Goal: Task Accomplishment & Management: Use online tool/utility

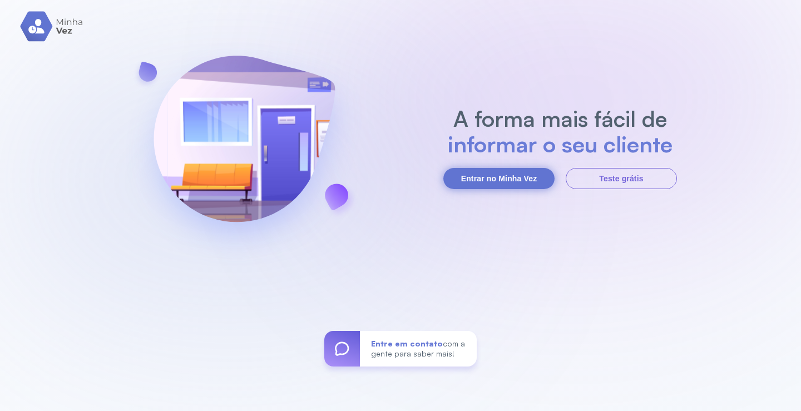
click at [528, 178] on button "Entrar no Minha Vez" at bounding box center [498, 178] width 111 height 21
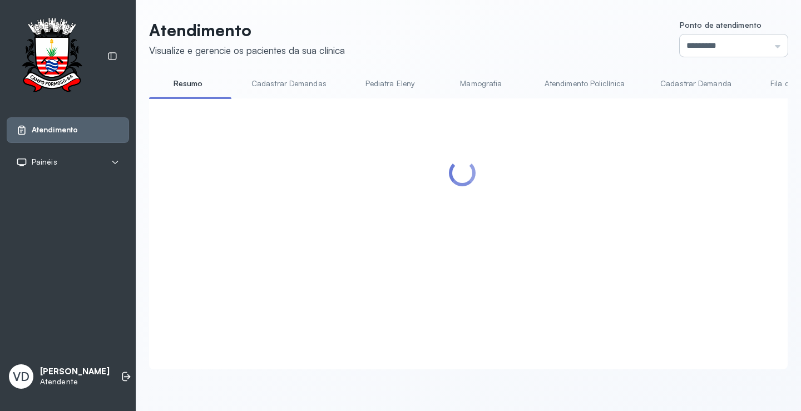
click at [768, 44] on input "*********" at bounding box center [733, 45] width 108 height 22
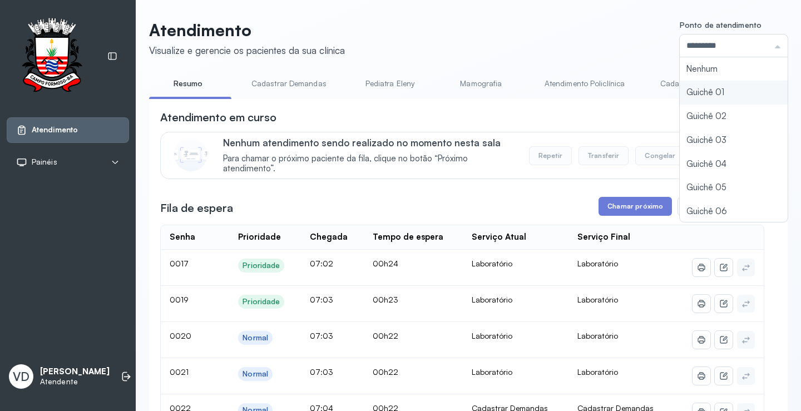
type input "*********"
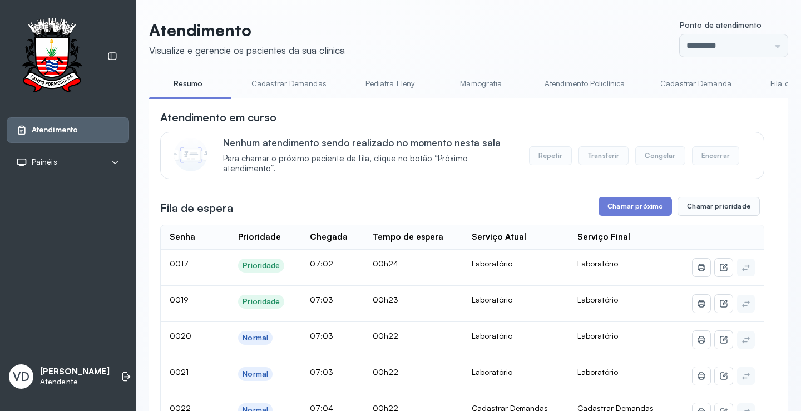
click at [627, 206] on button "Chamar próximo" at bounding box center [634, 206] width 73 height 19
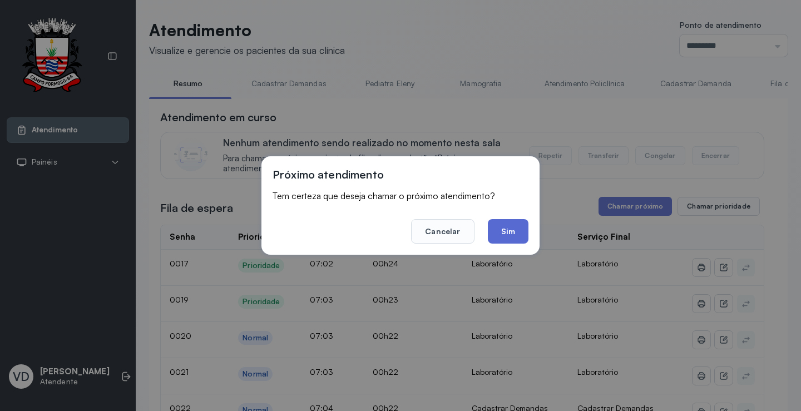
click at [496, 231] on button "Sim" at bounding box center [508, 231] width 41 height 24
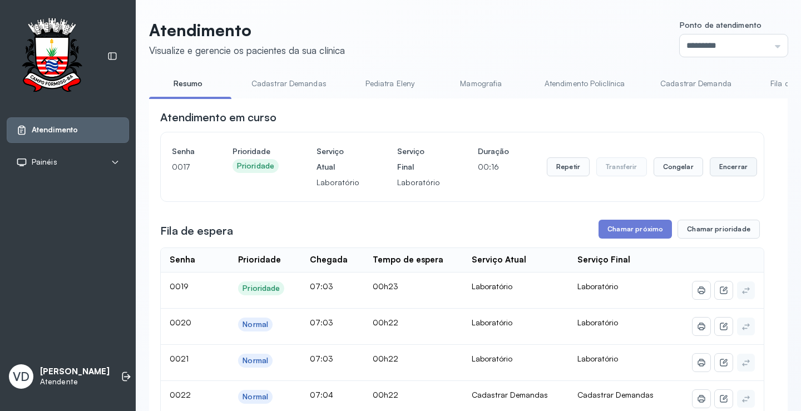
click at [709, 176] on button "Encerrar" at bounding box center [732, 166] width 47 height 19
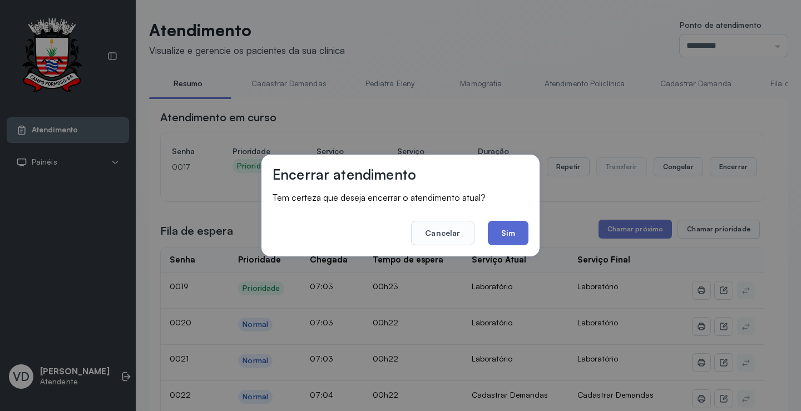
click at [495, 237] on button "Sim" at bounding box center [508, 233] width 41 height 24
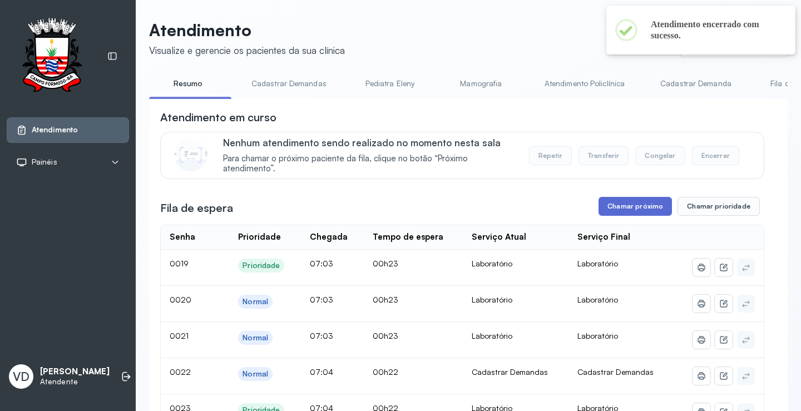
click at [604, 214] on button "Chamar próximo" at bounding box center [634, 206] width 73 height 19
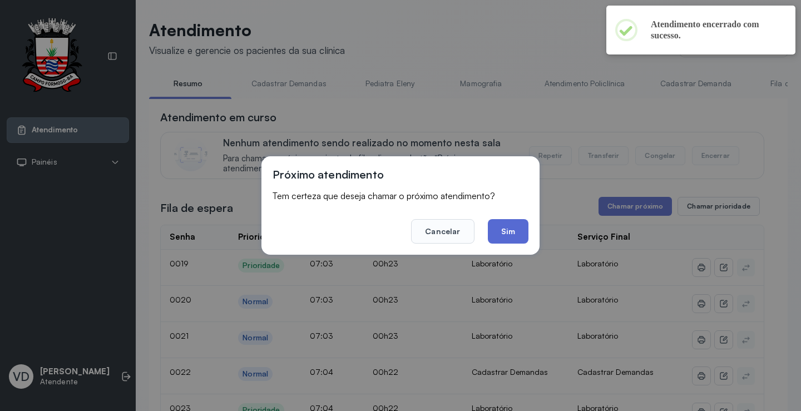
click at [518, 236] on button "Sim" at bounding box center [508, 231] width 41 height 24
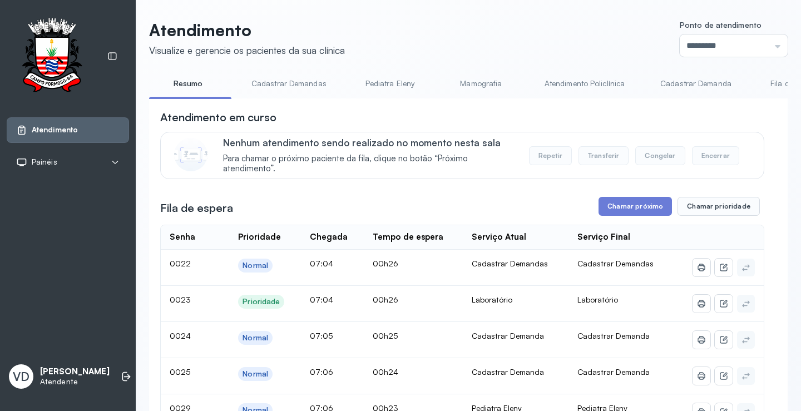
click at [113, 360] on div "VD Valeria De Almeida Jatoba Atendente" at bounding box center [68, 376] width 122 height 33
click at [121, 371] on icon at bounding box center [126, 376] width 11 height 11
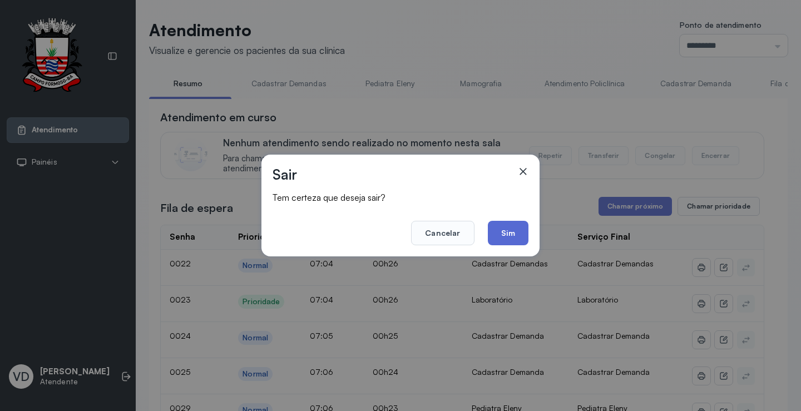
click at [520, 229] on button "Sim" at bounding box center [508, 233] width 41 height 24
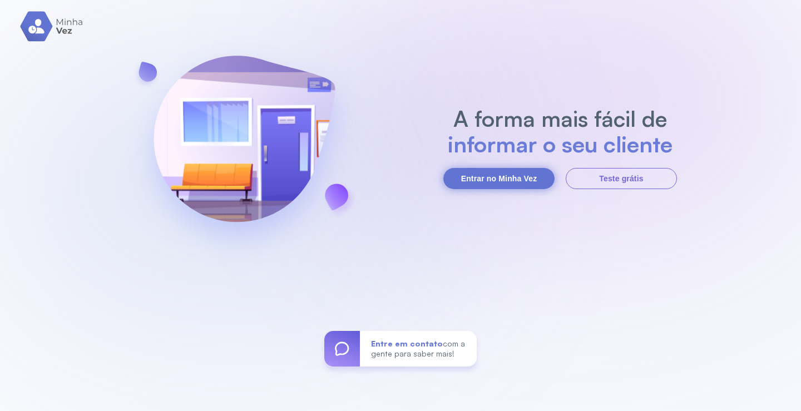
click at [518, 171] on button "Entrar no Minha Vez" at bounding box center [498, 178] width 111 height 21
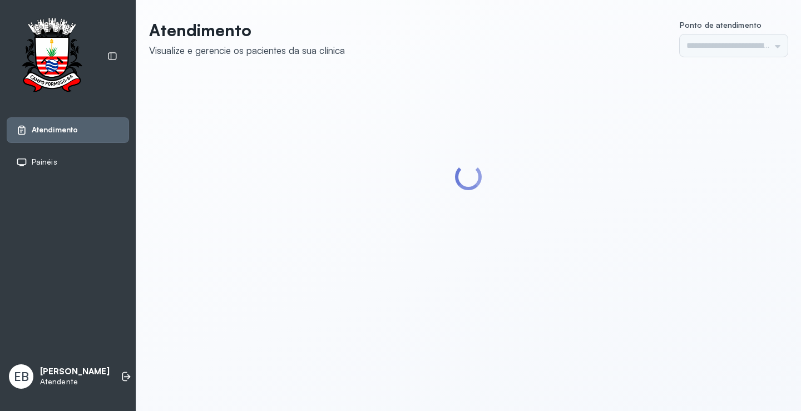
type input "*********"
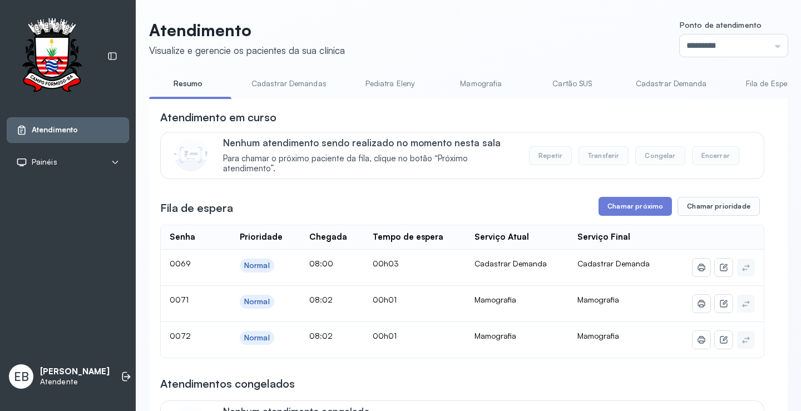
click at [487, 86] on link "Mamografia" at bounding box center [481, 84] width 78 height 18
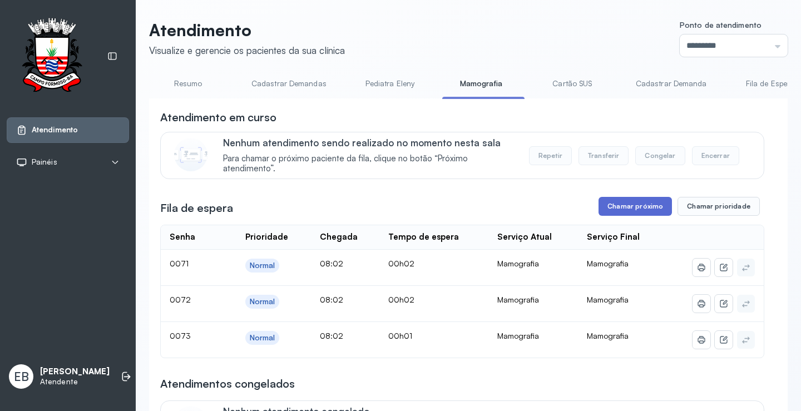
click at [627, 207] on button "Chamar próximo" at bounding box center [634, 206] width 73 height 19
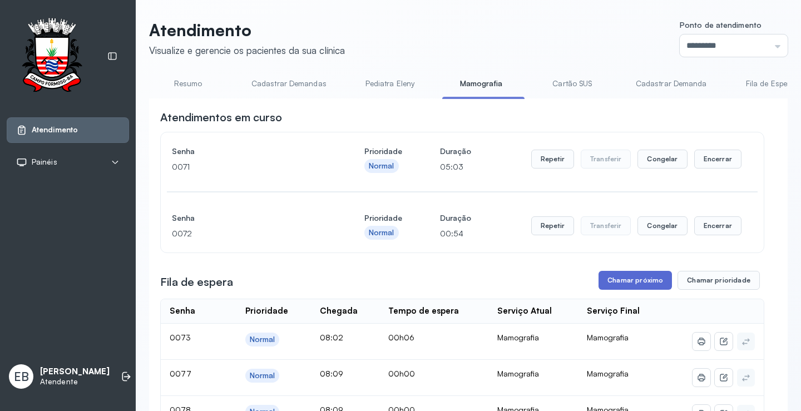
click at [637, 282] on button "Chamar próximo" at bounding box center [634, 280] width 73 height 19
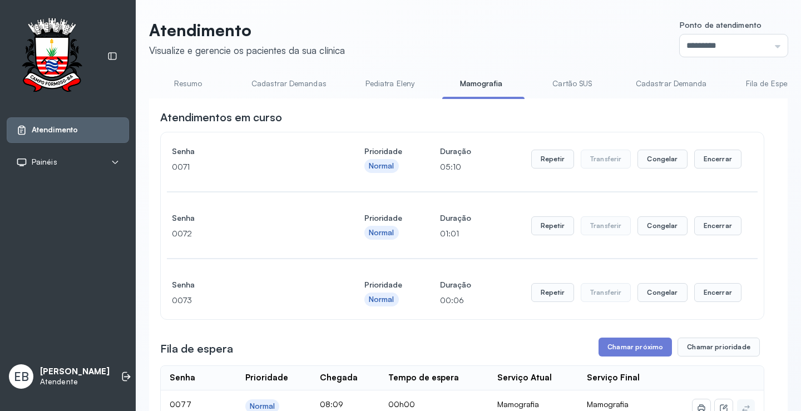
click at [181, 82] on link "Resumo" at bounding box center [188, 84] width 78 height 18
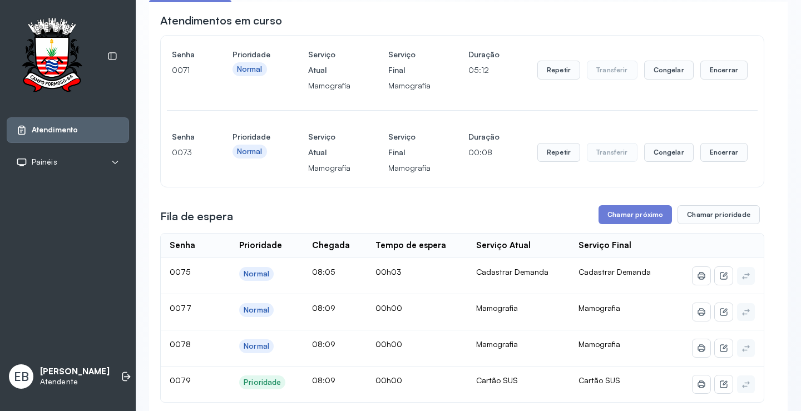
scroll to position [111, 0]
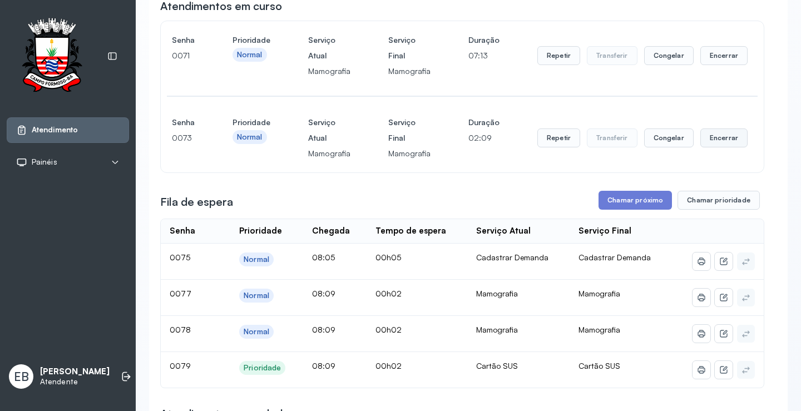
click at [714, 136] on button "Encerrar" at bounding box center [723, 137] width 47 height 19
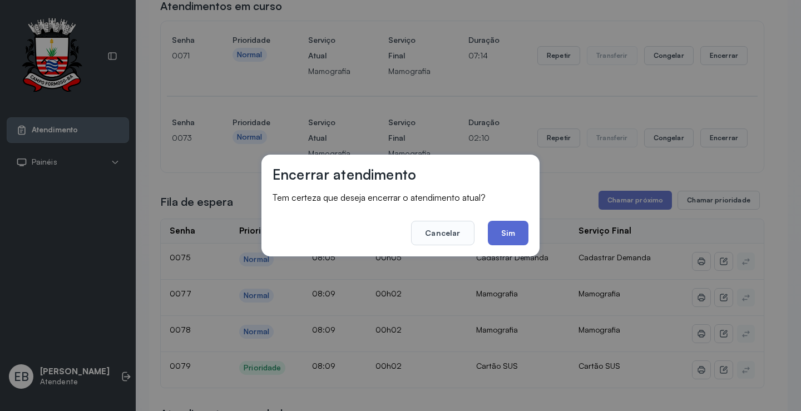
click at [507, 233] on button "Sim" at bounding box center [508, 233] width 41 height 24
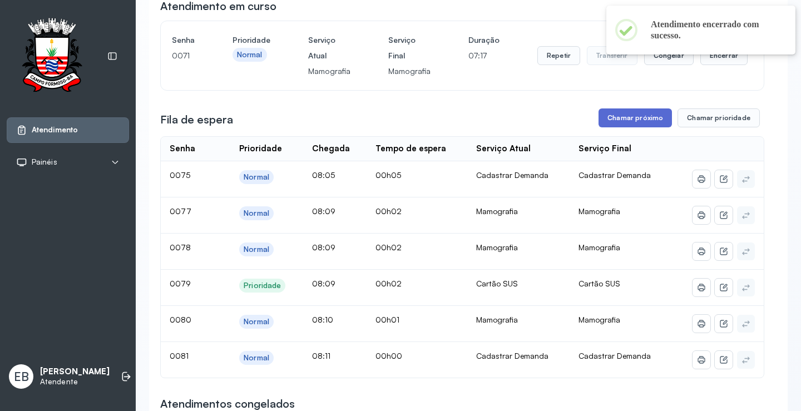
click at [622, 118] on button "Chamar próximo" at bounding box center [634, 117] width 73 height 19
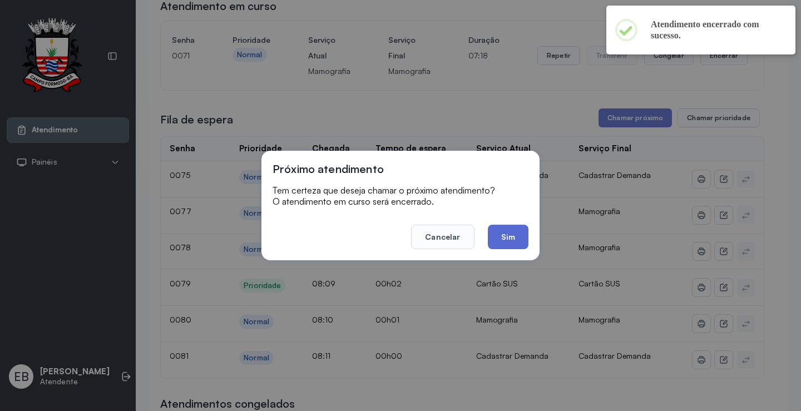
click at [506, 239] on button "Sim" at bounding box center [508, 237] width 41 height 24
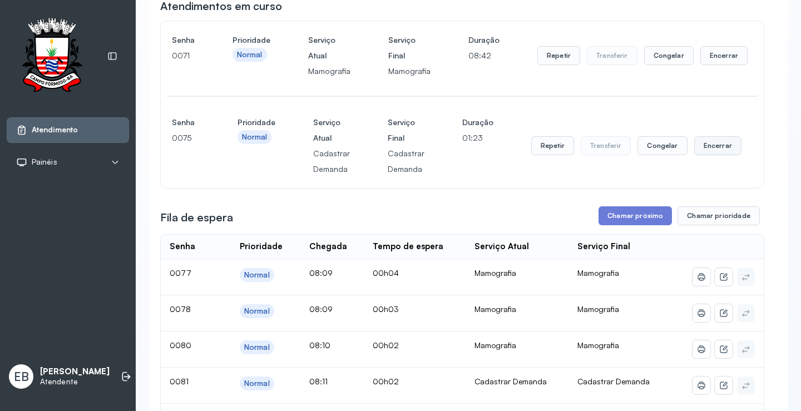
click at [717, 146] on button "Encerrar" at bounding box center [717, 145] width 47 height 19
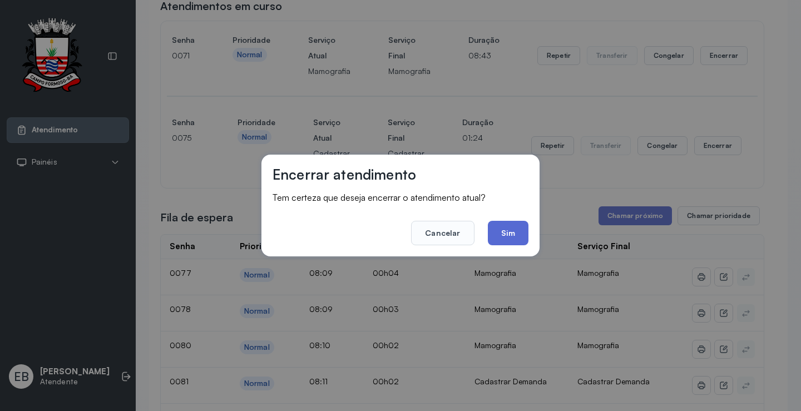
click at [520, 237] on button "Sim" at bounding box center [508, 233] width 41 height 24
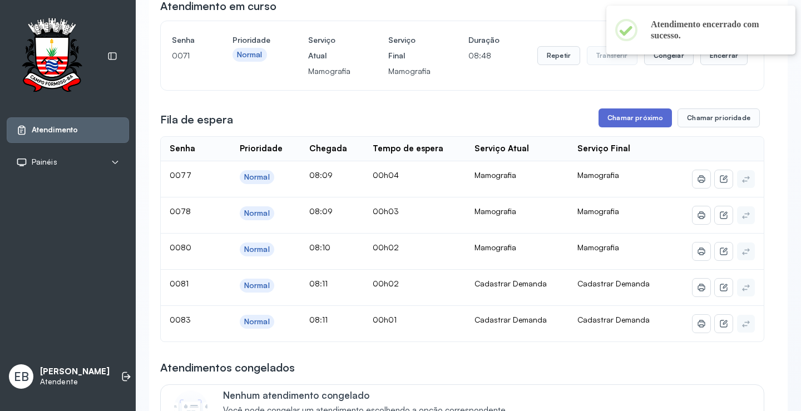
click at [618, 116] on button "Chamar próximo" at bounding box center [634, 117] width 73 height 19
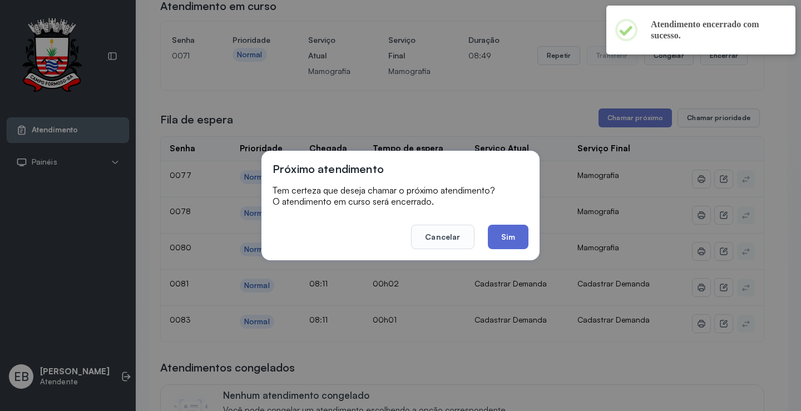
click at [509, 235] on button "Sim" at bounding box center [508, 237] width 41 height 24
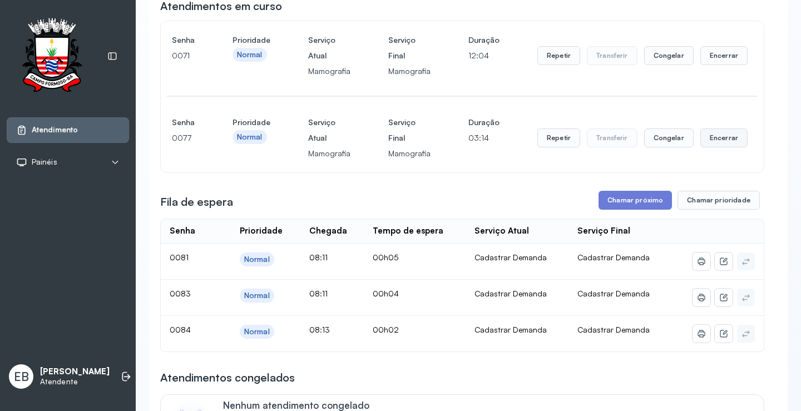
click at [713, 140] on button "Encerrar" at bounding box center [723, 137] width 47 height 19
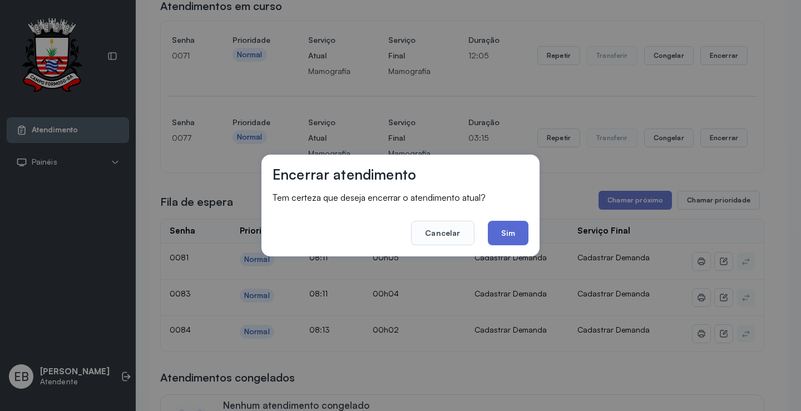
click at [497, 229] on button "Sim" at bounding box center [508, 233] width 41 height 24
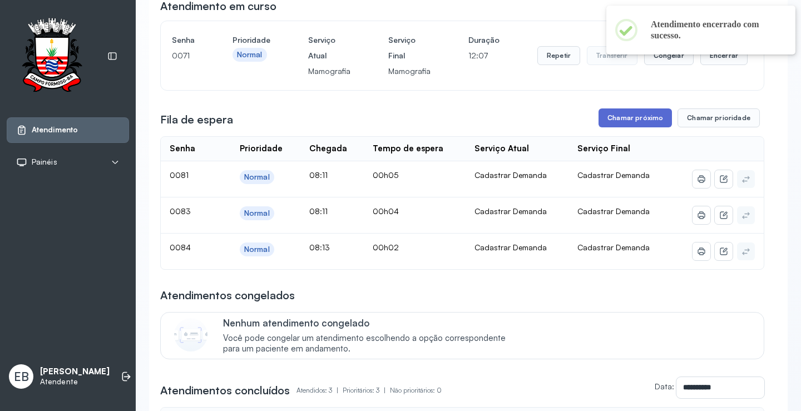
click at [629, 122] on button "Chamar próximo" at bounding box center [634, 117] width 73 height 19
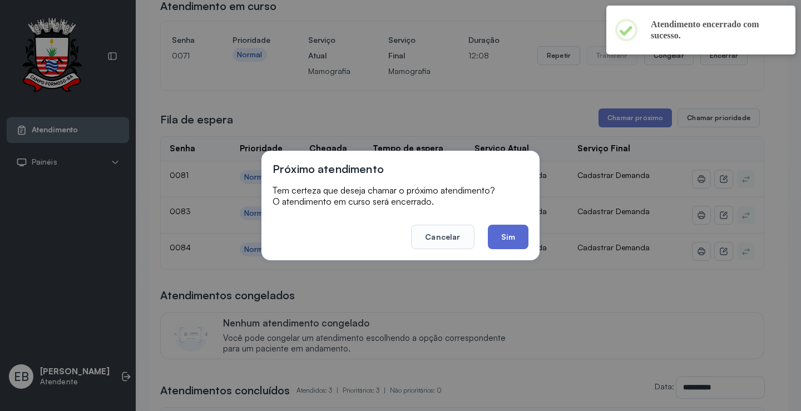
click at [524, 229] on button "Sim" at bounding box center [508, 237] width 41 height 24
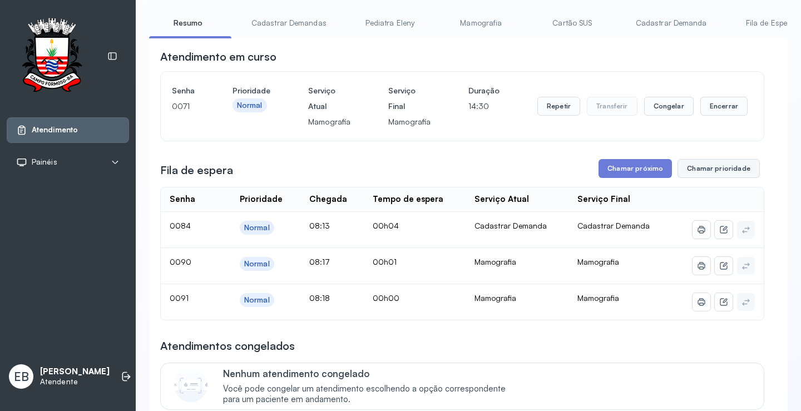
scroll to position [0, 0]
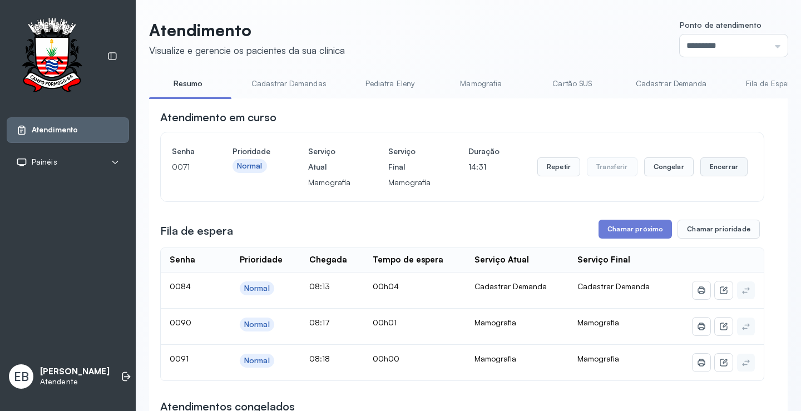
click at [717, 170] on button "Encerrar" at bounding box center [723, 166] width 47 height 19
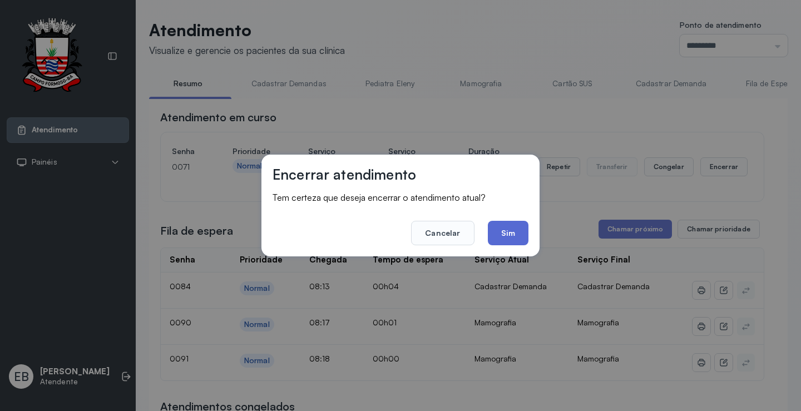
click at [514, 238] on button "Sim" at bounding box center [508, 233] width 41 height 24
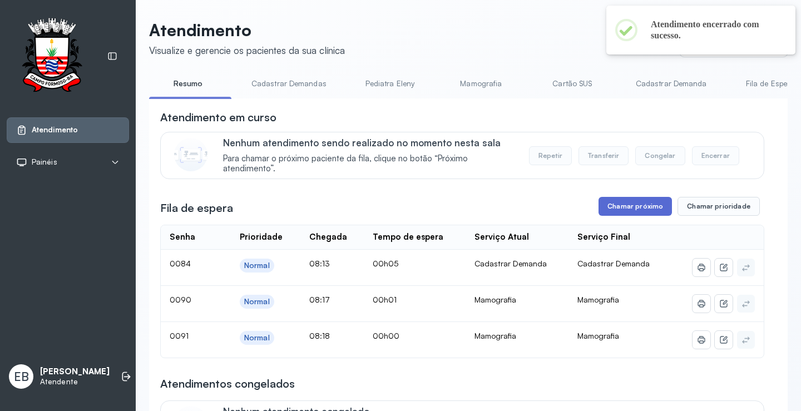
click at [618, 210] on button "Chamar próximo" at bounding box center [634, 206] width 73 height 19
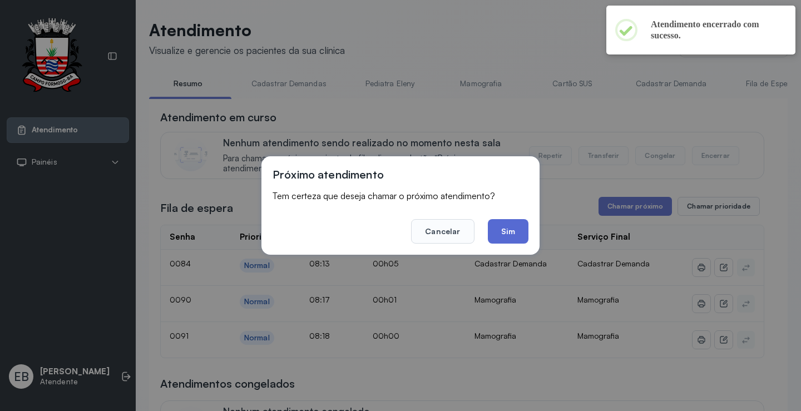
click at [527, 232] on button "Sim" at bounding box center [508, 231] width 41 height 24
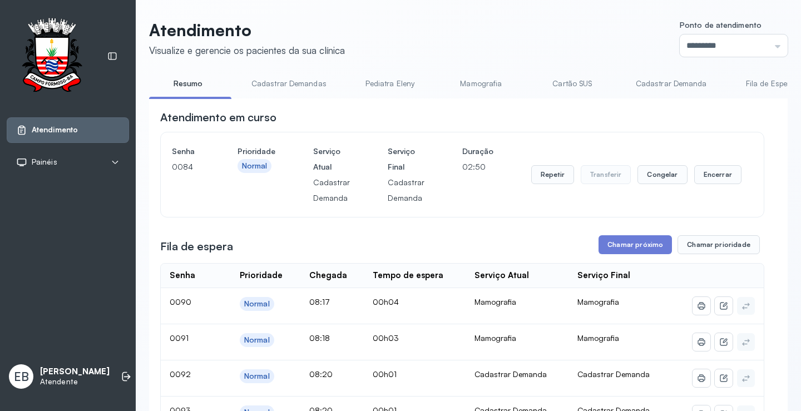
scroll to position [167, 0]
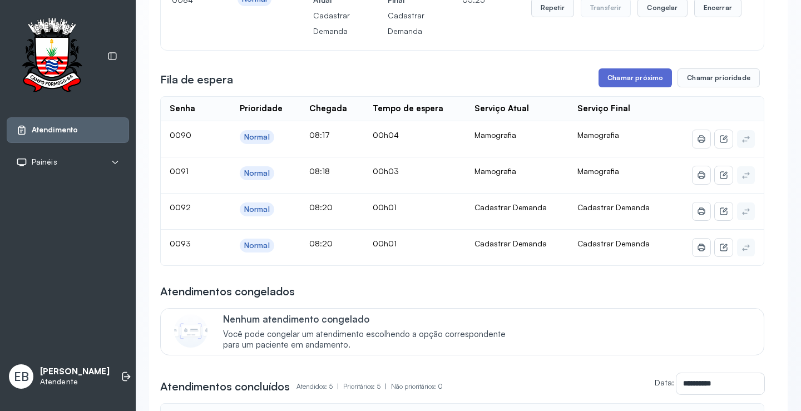
click at [617, 82] on button "Chamar próximo" at bounding box center [634, 77] width 73 height 19
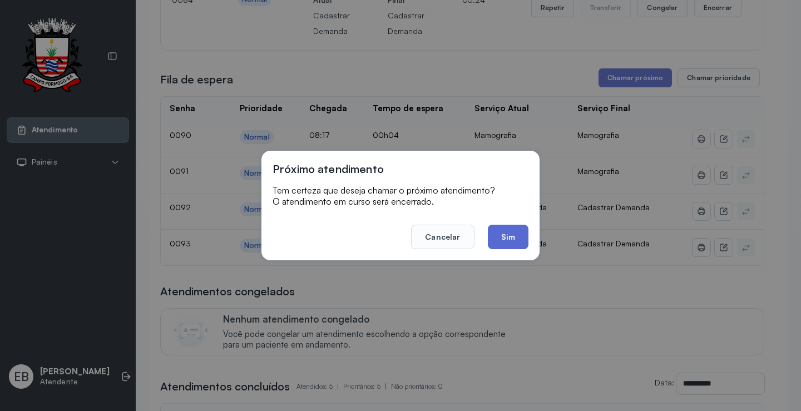
click at [507, 231] on button "Sim" at bounding box center [508, 237] width 41 height 24
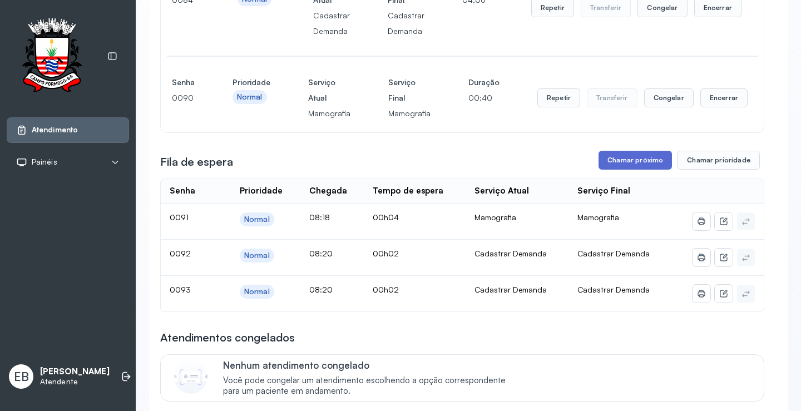
click at [607, 154] on button "Chamar próximo" at bounding box center [634, 160] width 73 height 19
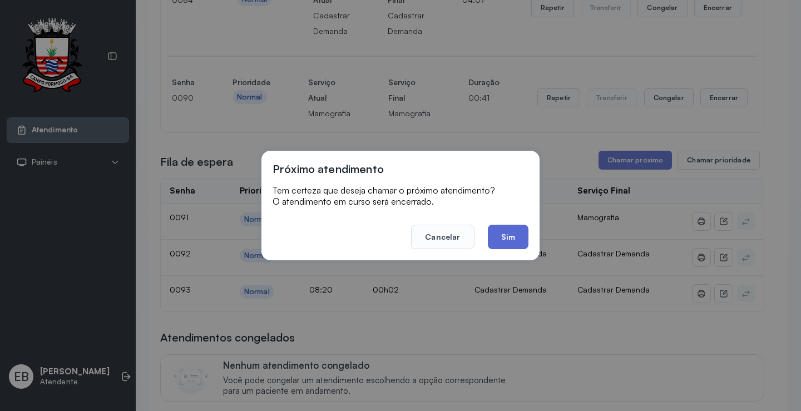
click at [513, 238] on button "Sim" at bounding box center [508, 237] width 41 height 24
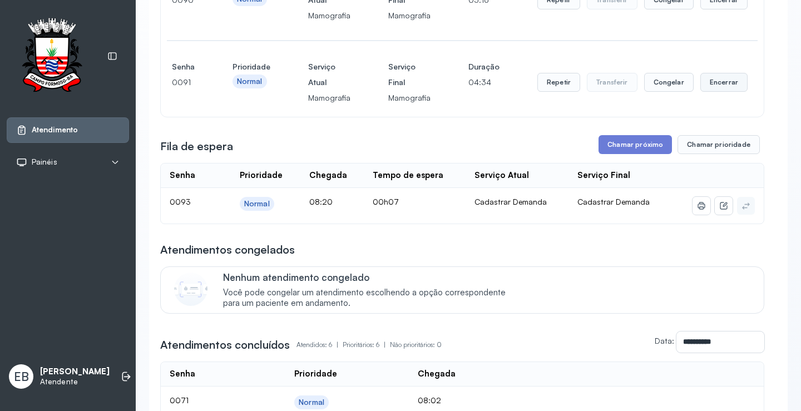
click at [723, 83] on button "Encerrar" at bounding box center [723, 82] width 47 height 19
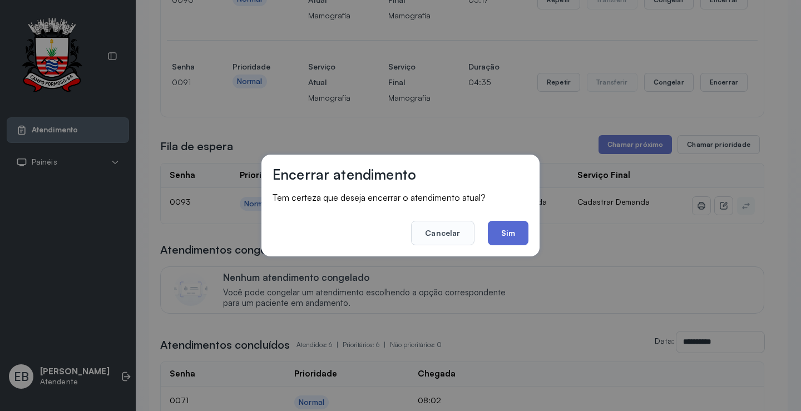
click at [513, 231] on button "Sim" at bounding box center [508, 233] width 41 height 24
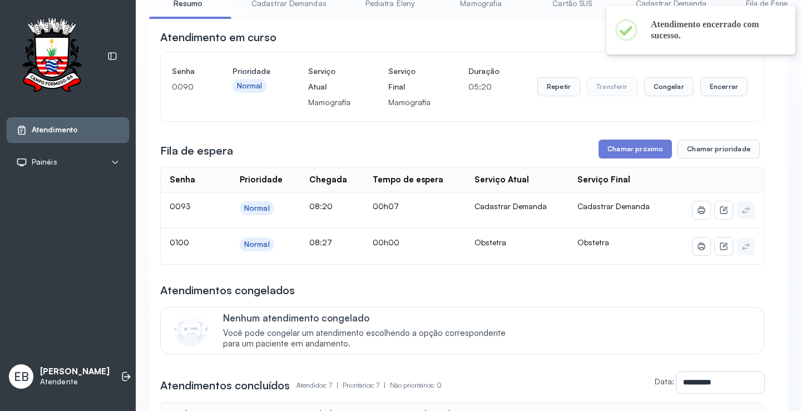
scroll to position [0, 0]
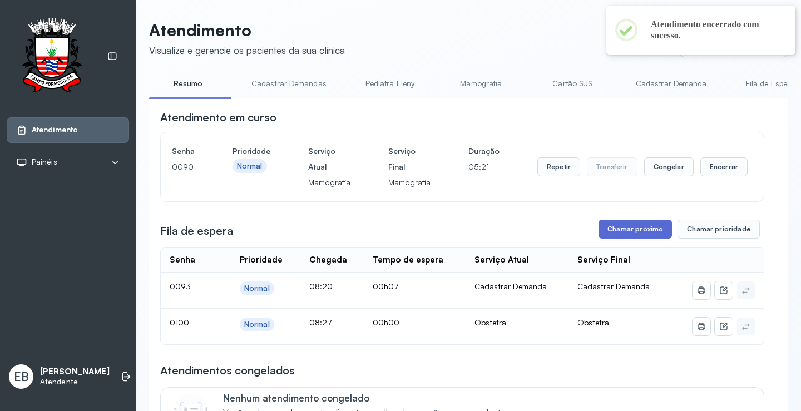
click at [630, 226] on button "Chamar próximo" at bounding box center [634, 229] width 73 height 19
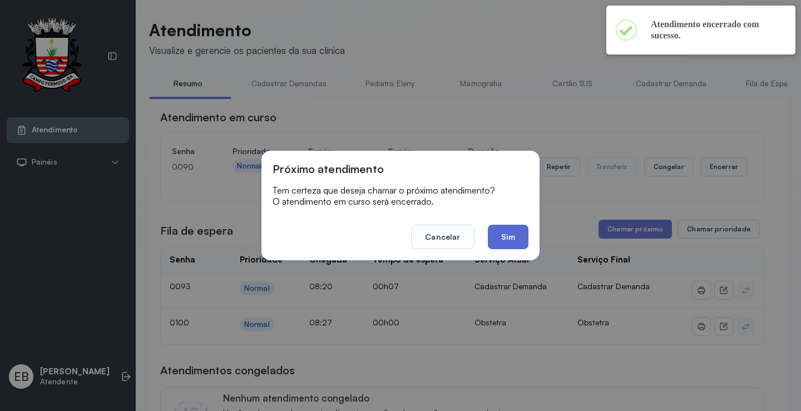
click at [525, 245] on button "Sim" at bounding box center [508, 237] width 41 height 24
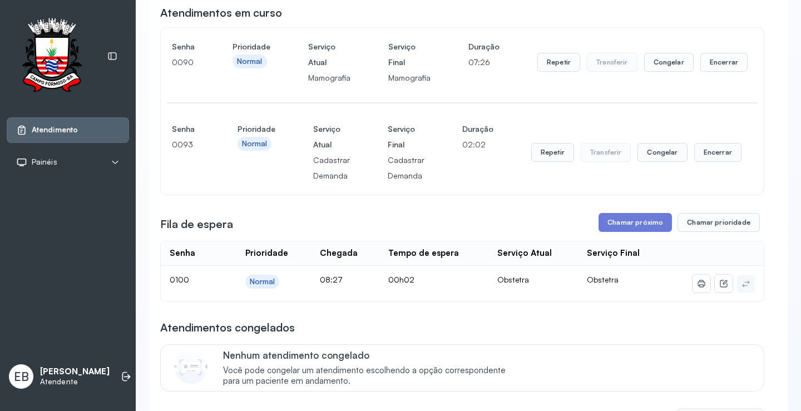
scroll to position [111, 0]
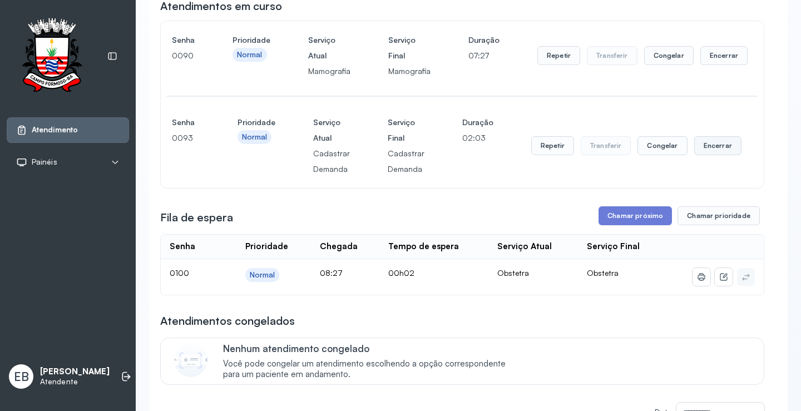
click at [721, 151] on button "Encerrar" at bounding box center [717, 145] width 47 height 19
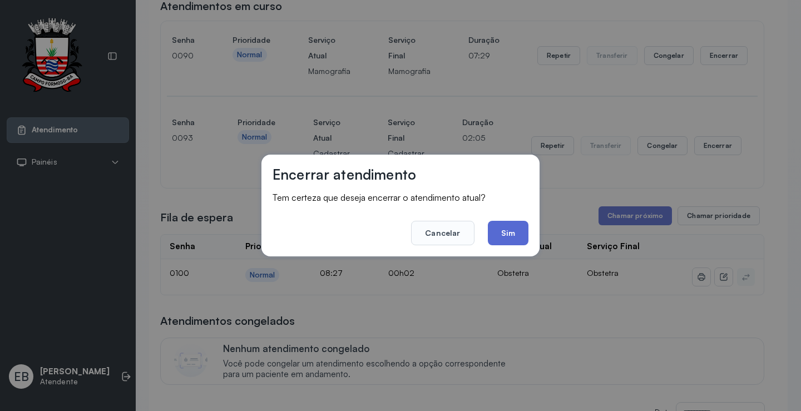
click at [507, 222] on button "Sim" at bounding box center [508, 233] width 41 height 24
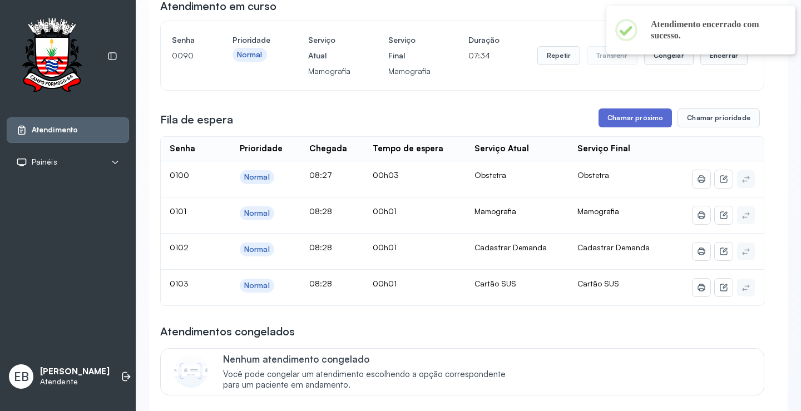
click at [638, 122] on button "Chamar próximo" at bounding box center [634, 117] width 73 height 19
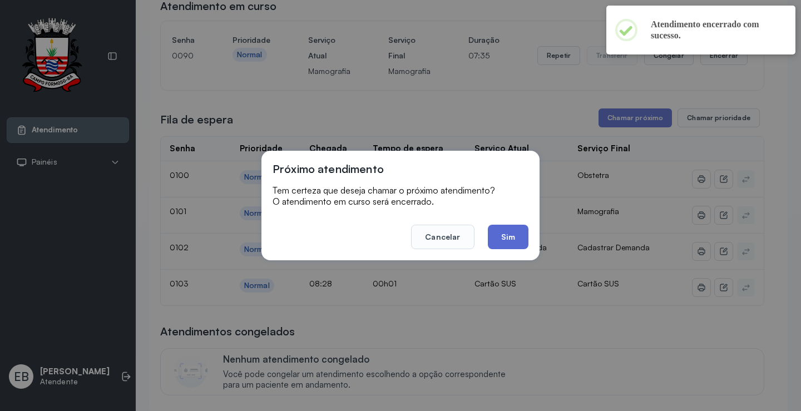
click at [509, 233] on button "Sim" at bounding box center [508, 237] width 41 height 24
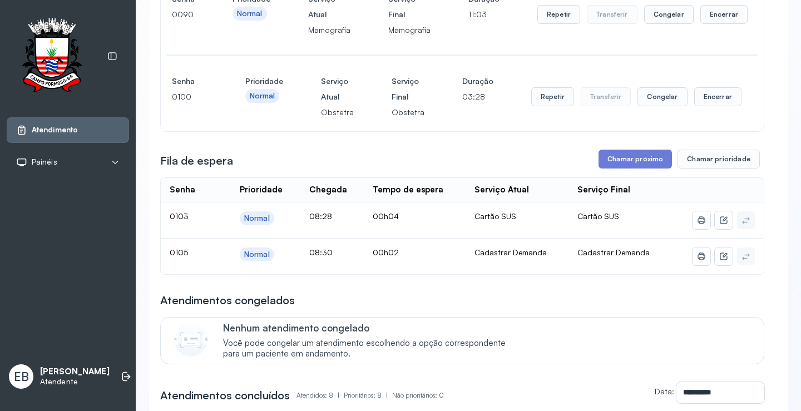
scroll to position [167, 0]
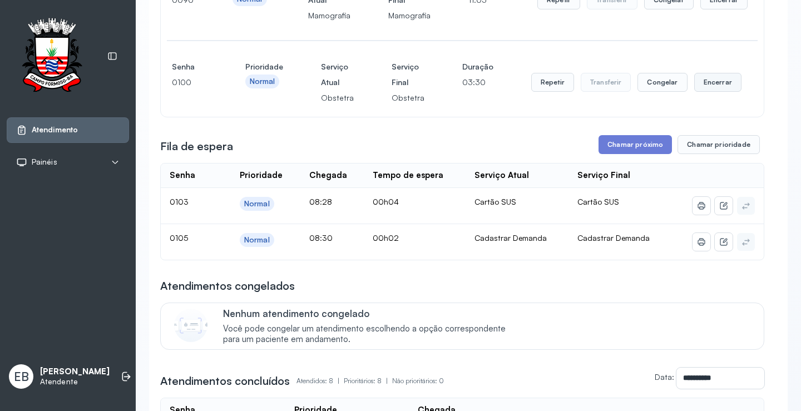
click at [704, 87] on button "Encerrar" at bounding box center [717, 82] width 47 height 19
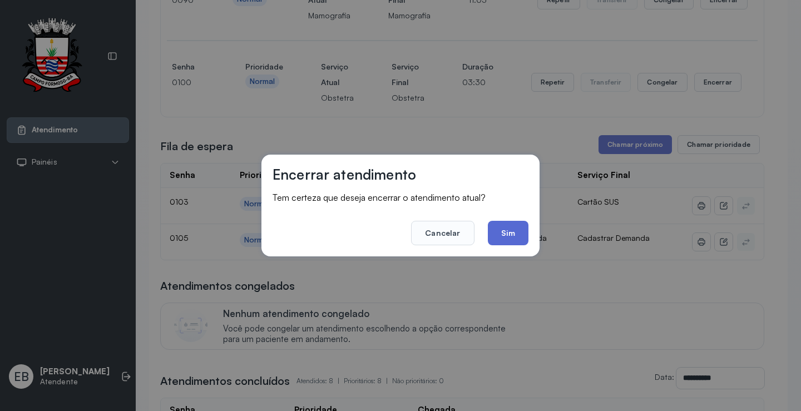
click at [508, 234] on button "Sim" at bounding box center [508, 233] width 41 height 24
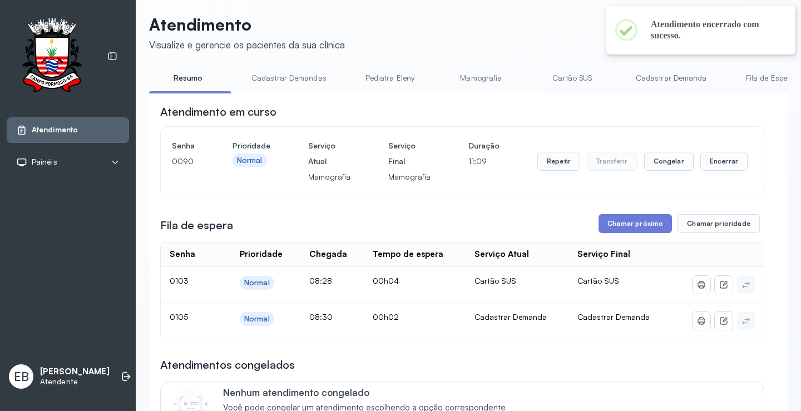
scroll to position [0, 0]
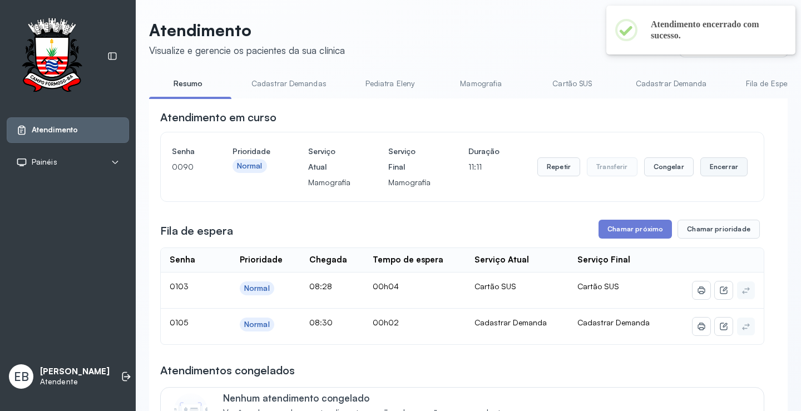
click at [710, 165] on button "Encerrar" at bounding box center [723, 166] width 47 height 19
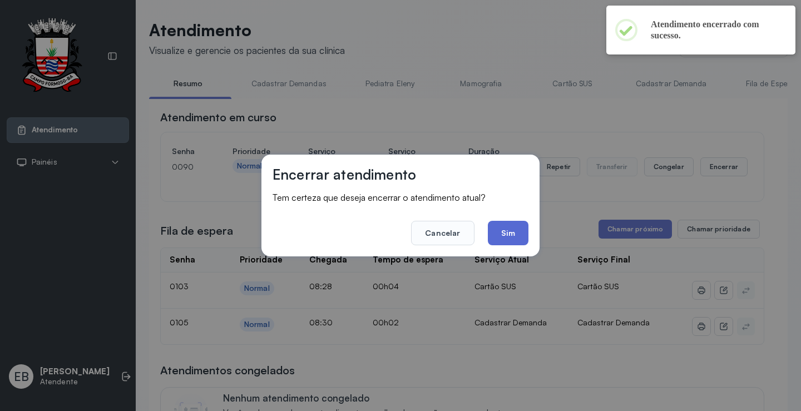
click at [509, 234] on button "Sim" at bounding box center [508, 233] width 41 height 24
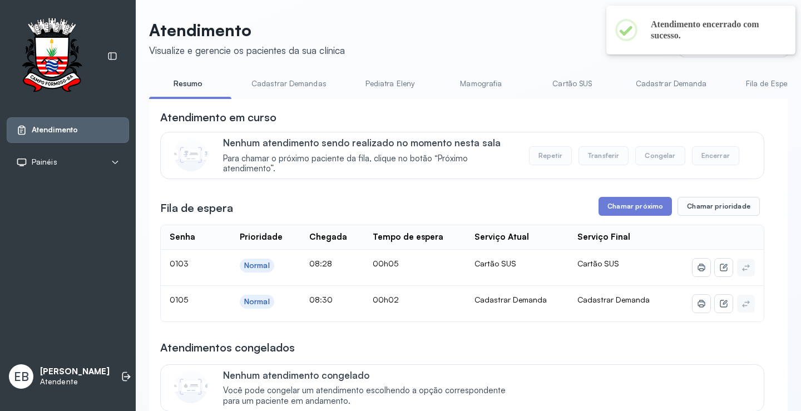
click at [287, 80] on link "Cadastrar Demandas" at bounding box center [288, 84] width 97 height 18
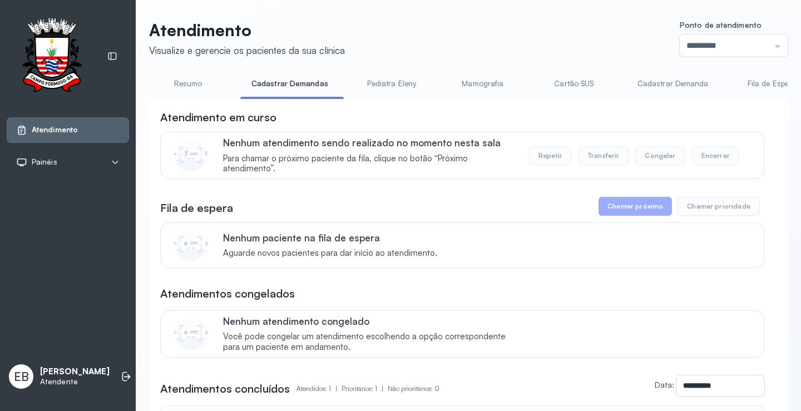
click at [653, 82] on link "Cadastrar Demanda" at bounding box center [672, 84] width 93 height 18
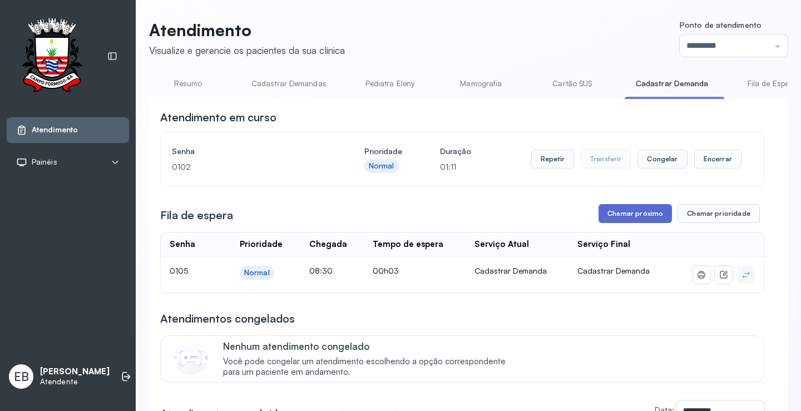
click at [635, 214] on button "Chamar próximo" at bounding box center [634, 213] width 73 height 19
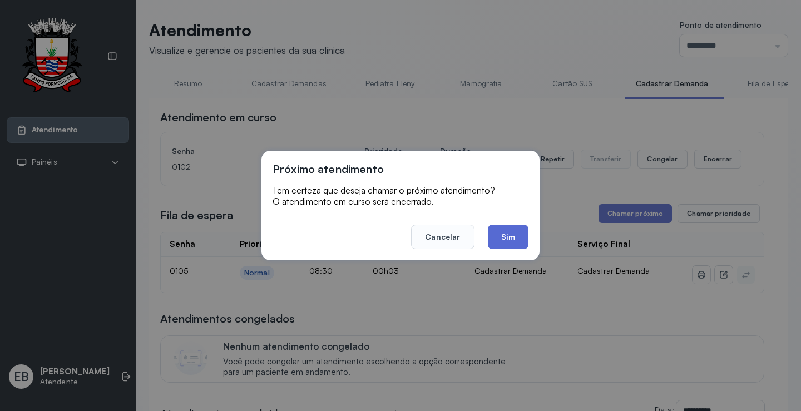
click at [515, 244] on button "Sim" at bounding box center [508, 237] width 41 height 24
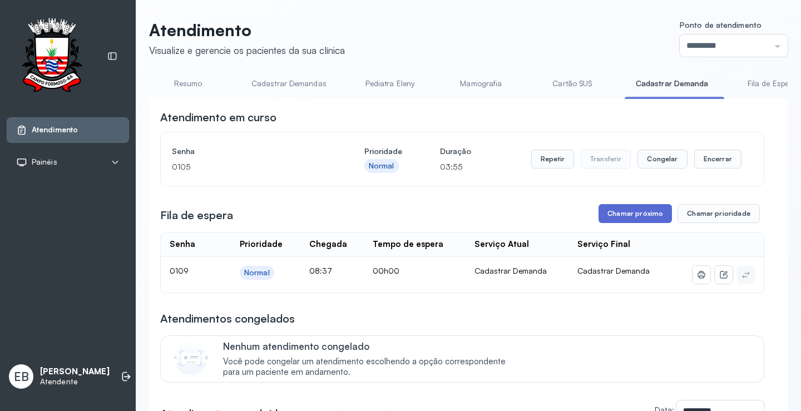
click at [619, 216] on button "Chamar próximo" at bounding box center [634, 213] width 73 height 19
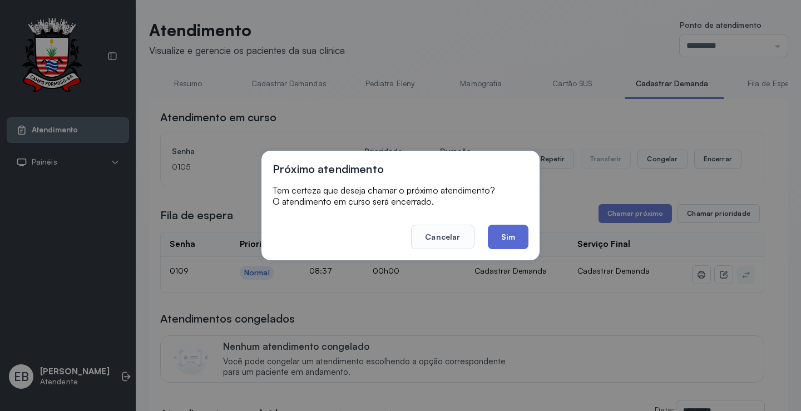
click at [522, 238] on button "Sim" at bounding box center [508, 237] width 41 height 24
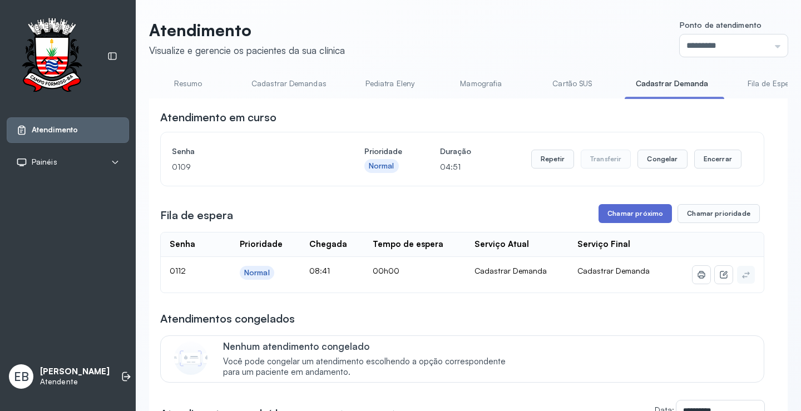
click at [633, 220] on button "Chamar próximo" at bounding box center [634, 213] width 73 height 19
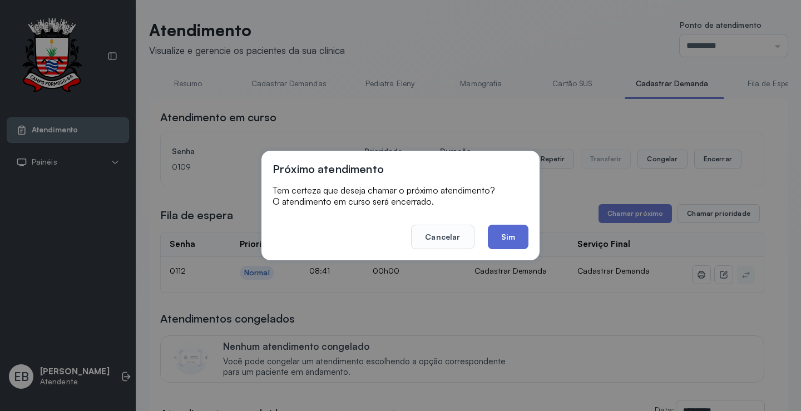
click at [518, 240] on button "Sim" at bounding box center [508, 237] width 41 height 24
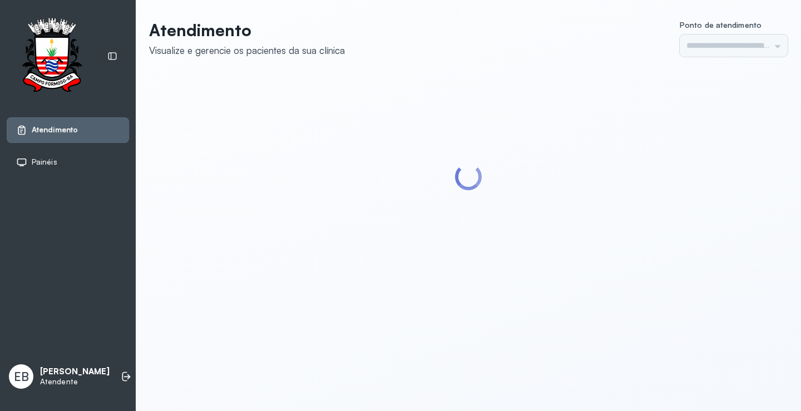
type input "*********"
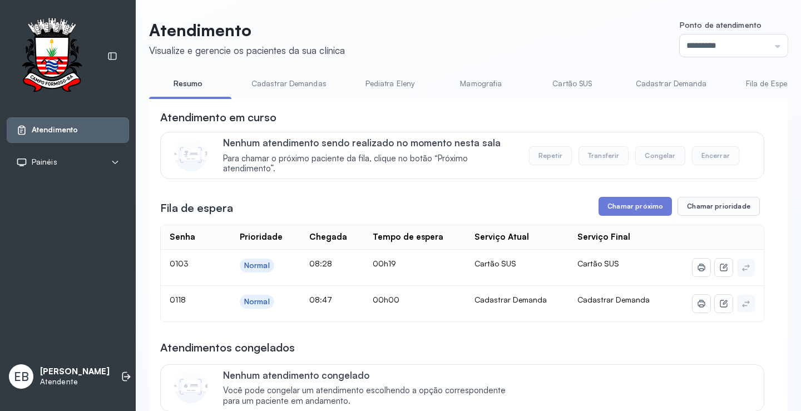
click at [306, 83] on link "Cadastrar Demandas" at bounding box center [288, 84] width 97 height 18
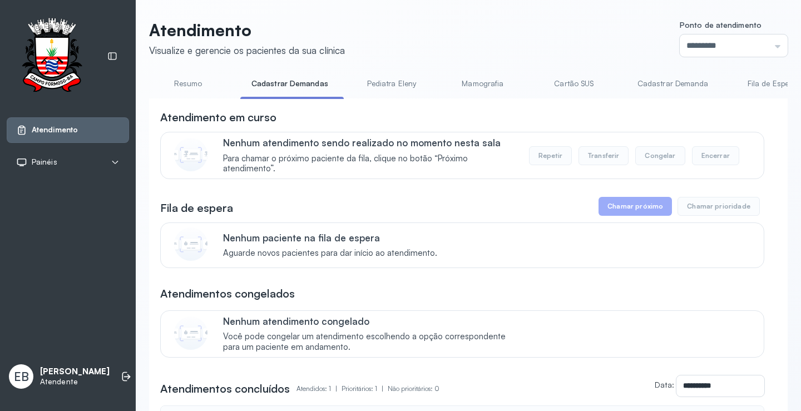
click at [649, 81] on link "Cadastrar Demanda" at bounding box center [672, 84] width 93 height 18
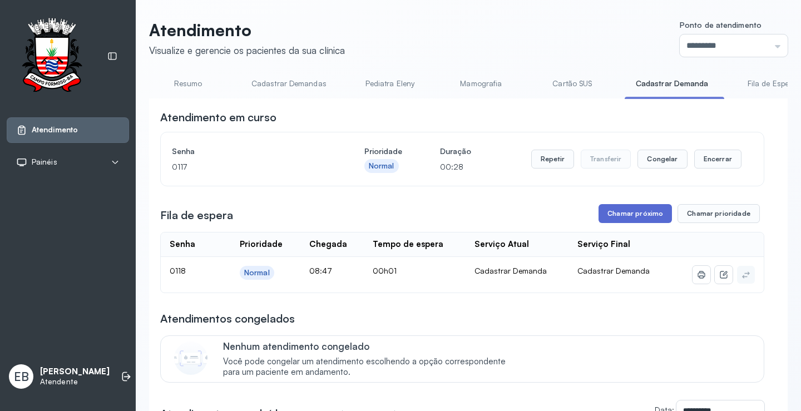
click at [633, 217] on button "Chamar próximo" at bounding box center [634, 213] width 73 height 19
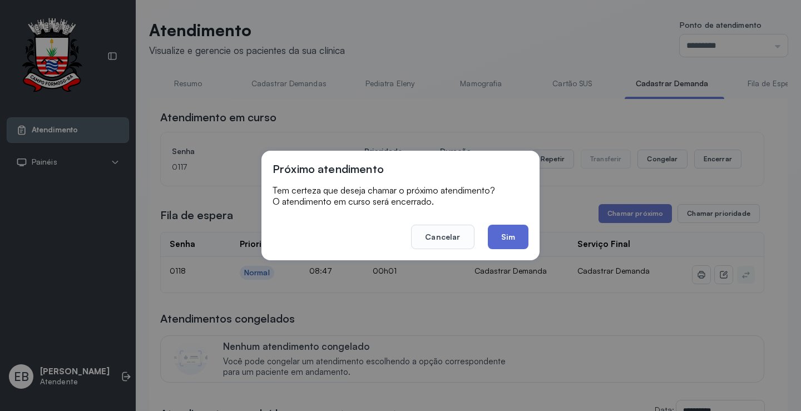
click at [516, 238] on button "Sim" at bounding box center [508, 237] width 41 height 24
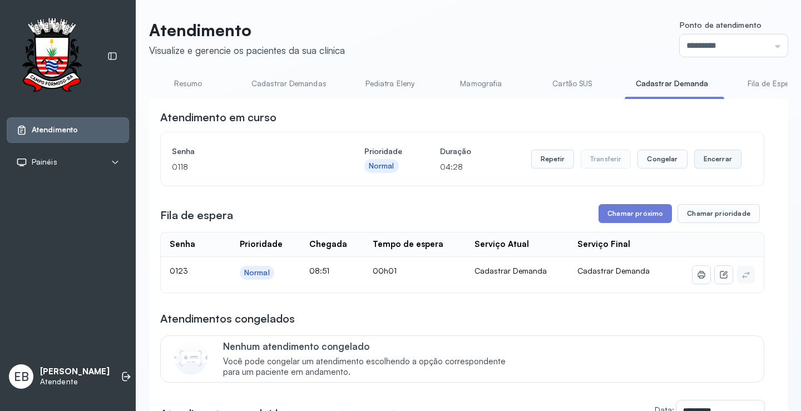
click at [707, 164] on button "Encerrar" at bounding box center [717, 159] width 47 height 19
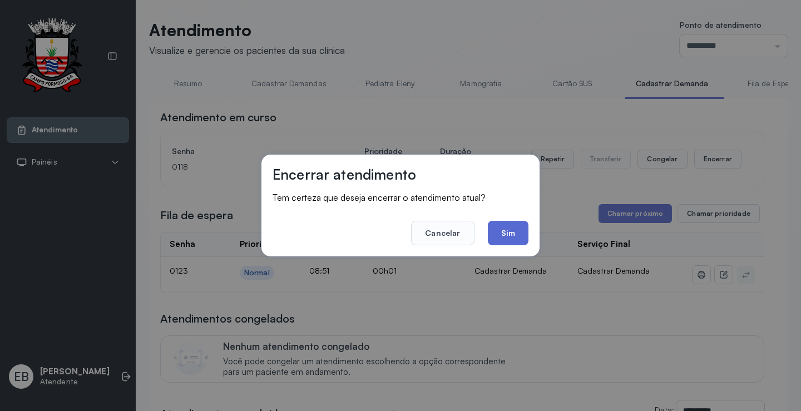
click at [510, 230] on button "Sim" at bounding box center [508, 233] width 41 height 24
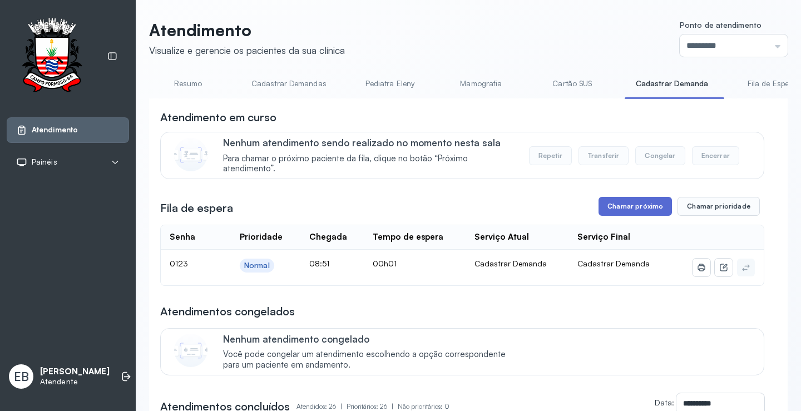
click at [608, 210] on button "Chamar próximo" at bounding box center [634, 206] width 73 height 19
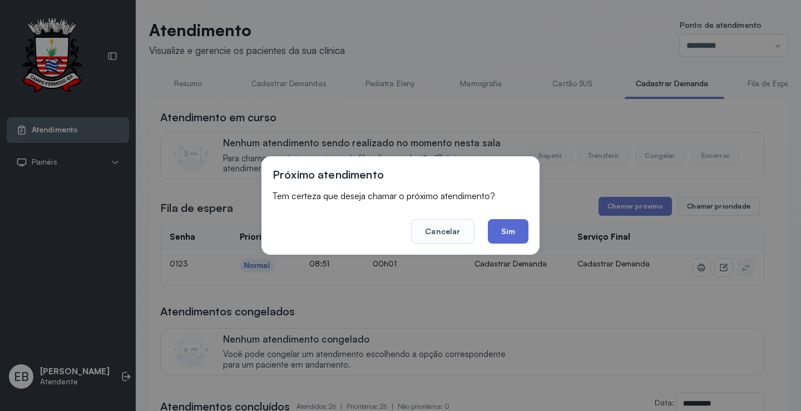
click at [502, 232] on button "Sim" at bounding box center [508, 231] width 41 height 24
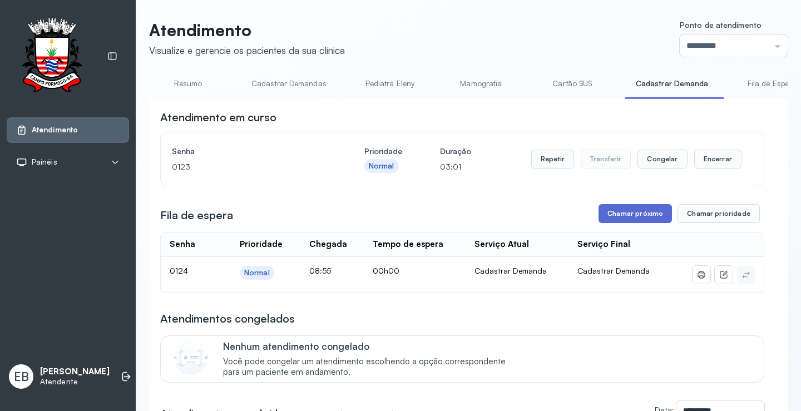
click at [611, 211] on button "Chamar próximo" at bounding box center [634, 213] width 73 height 19
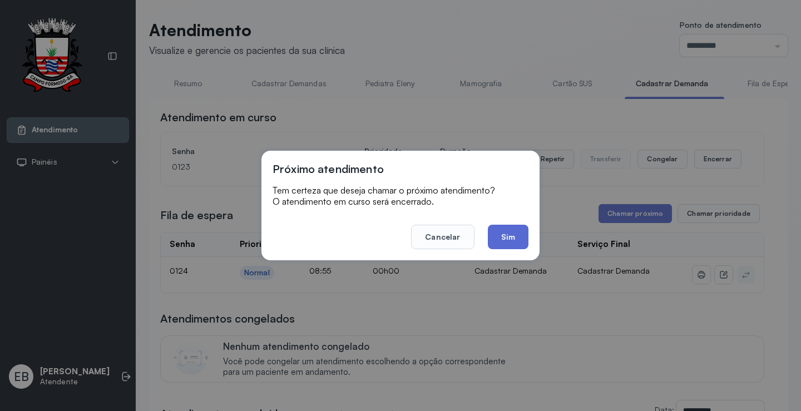
click at [517, 246] on button "Sim" at bounding box center [508, 237] width 41 height 24
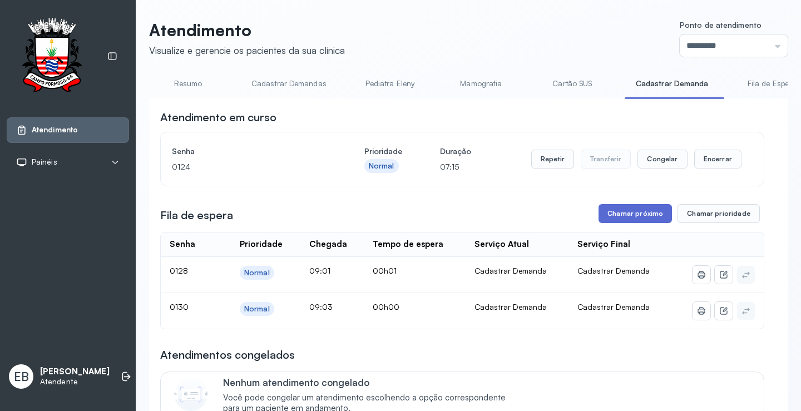
click at [659, 218] on button "Chamar próximo" at bounding box center [634, 213] width 73 height 19
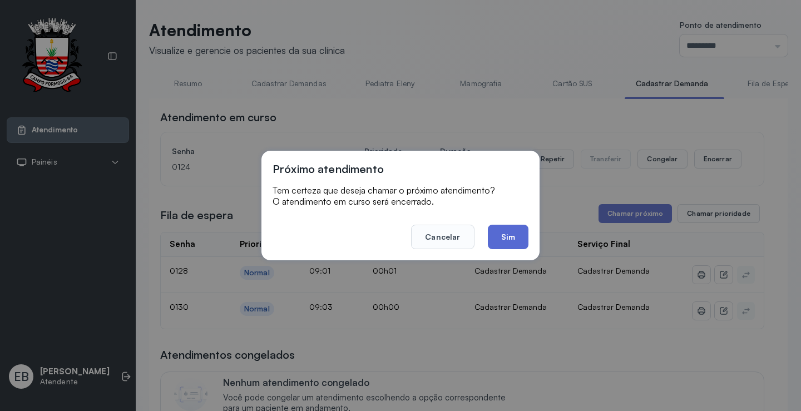
click at [521, 239] on button "Sim" at bounding box center [508, 237] width 41 height 24
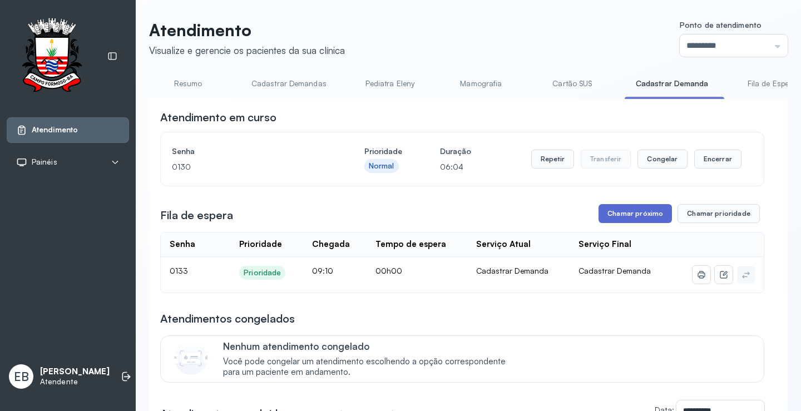
click at [631, 220] on button "Chamar próximo" at bounding box center [634, 213] width 73 height 19
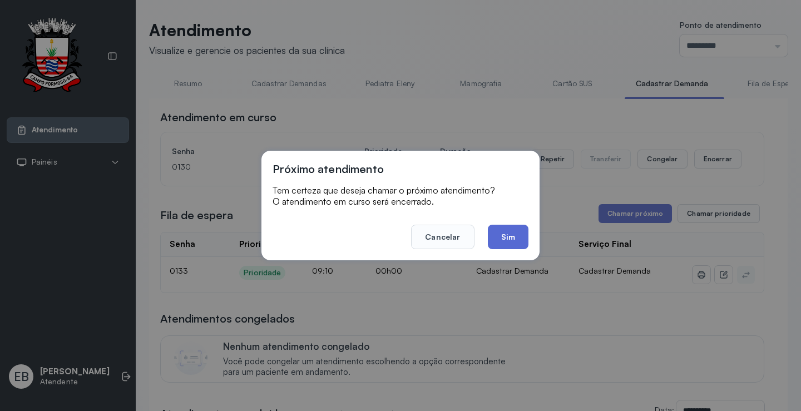
click at [512, 240] on button "Sim" at bounding box center [508, 237] width 41 height 24
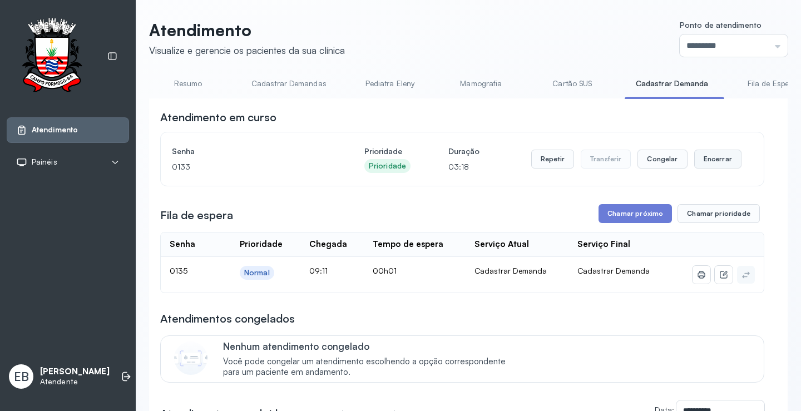
click at [716, 165] on button "Encerrar" at bounding box center [717, 159] width 47 height 19
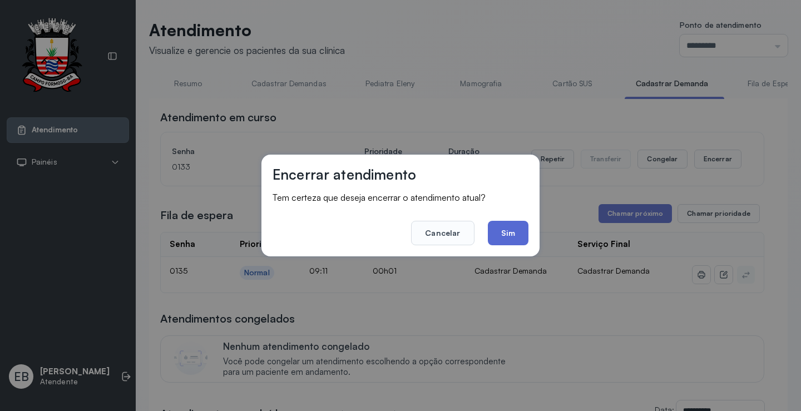
click at [510, 236] on button "Sim" at bounding box center [508, 233] width 41 height 24
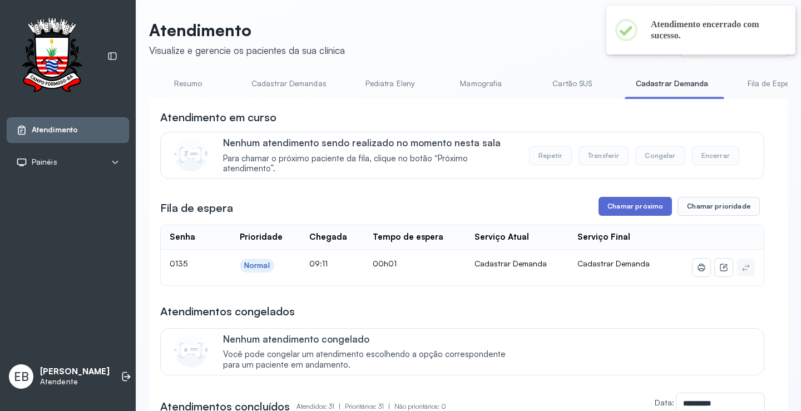
click at [608, 206] on button "Chamar próximo" at bounding box center [634, 206] width 73 height 19
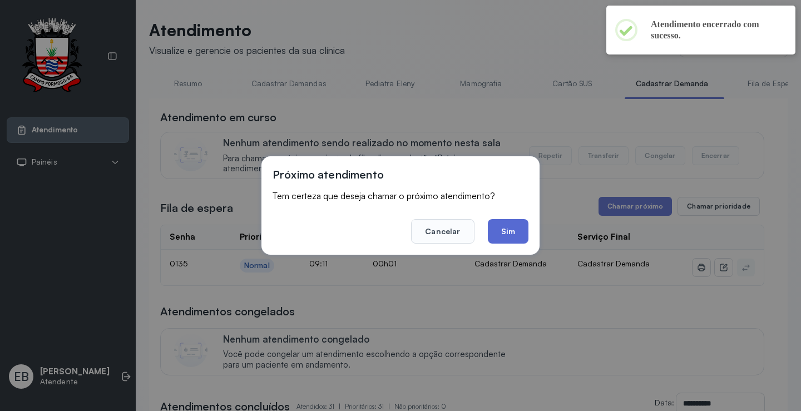
click at [499, 226] on button "Sim" at bounding box center [508, 231] width 41 height 24
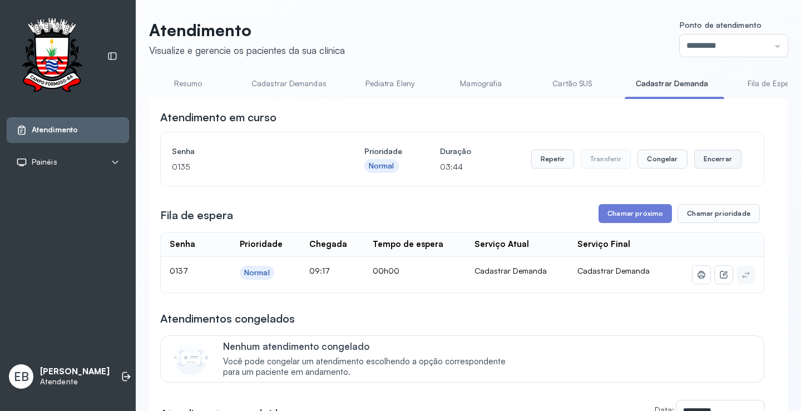
click at [704, 157] on button "Encerrar" at bounding box center [717, 159] width 47 height 19
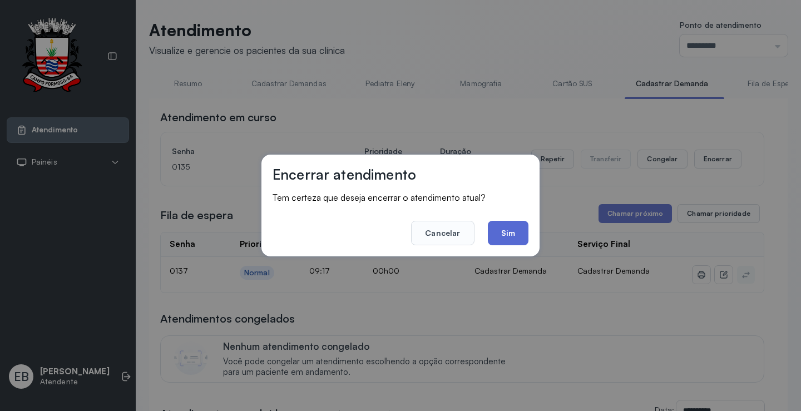
click at [510, 230] on button "Sim" at bounding box center [508, 233] width 41 height 24
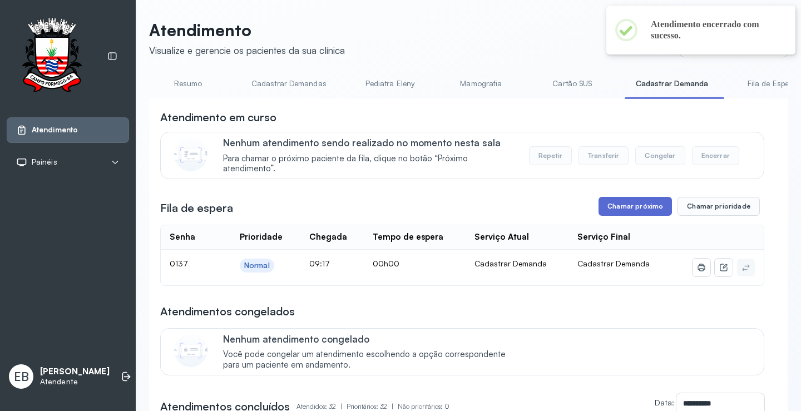
click at [633, 210] on button "Chamar próximo" at bounding box center [634, 206] width 73 height 19
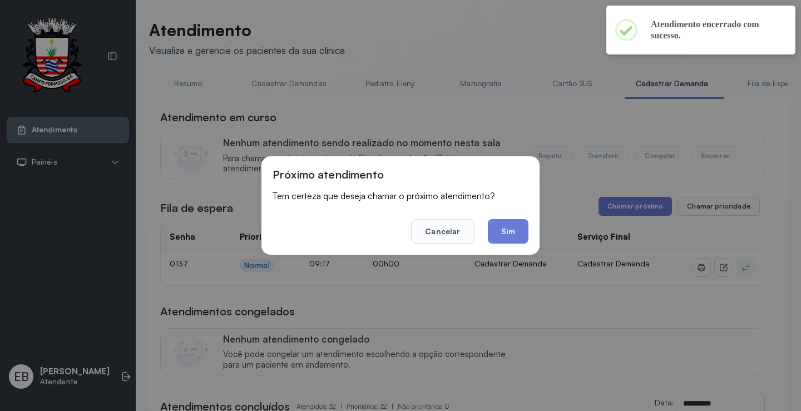
click at [502, 224] on button "Sim" at bounding box center [508, 231] width 41 height 24
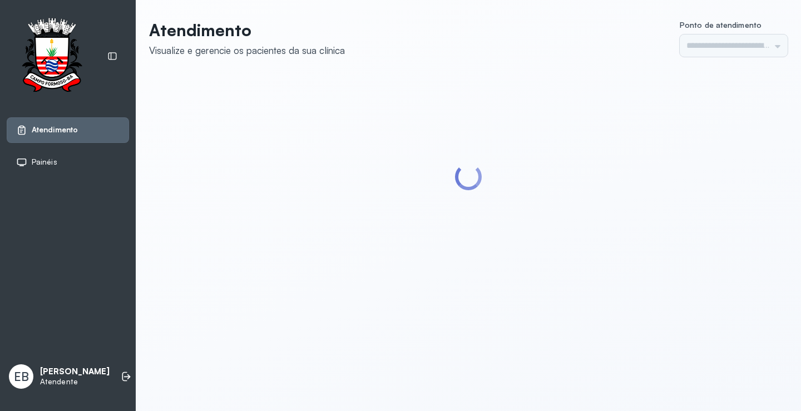
type input "*********"
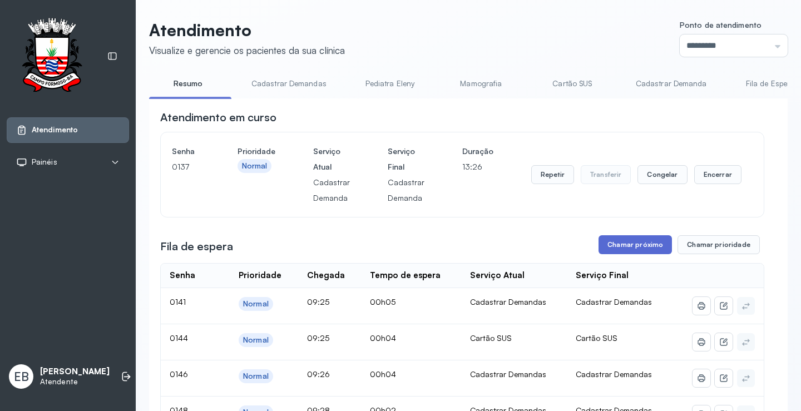
click at [641, 245] on button "Chamar próximo" at bounding box center [634, 244] width 73 height 19
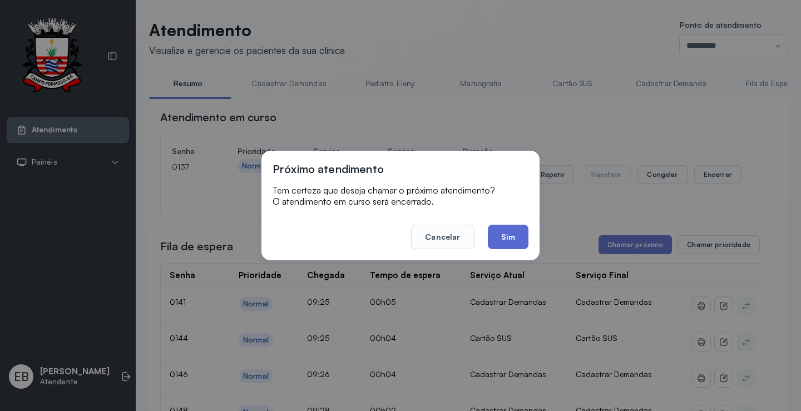
click at [504, 241] on button "Sim" at bounding box center [508, 237] width 41 height 24
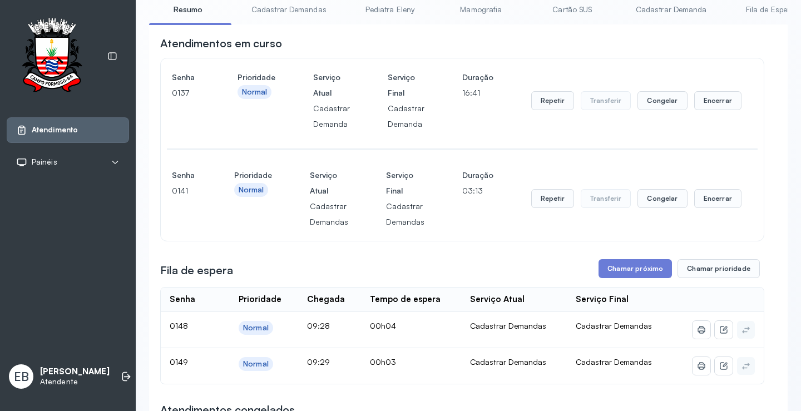
scroll to position [167, 0]
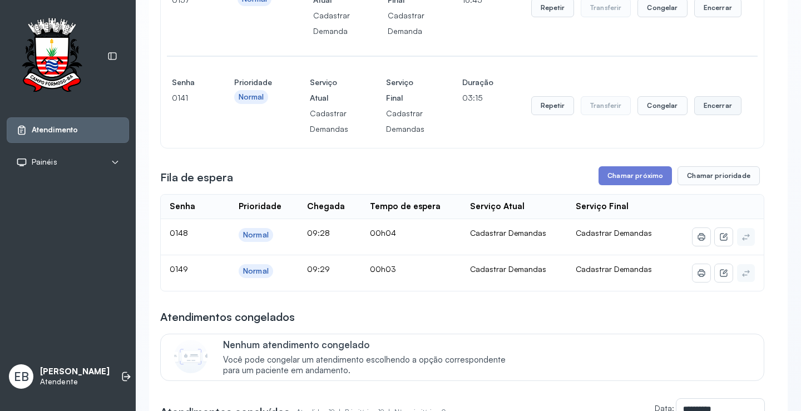
click at [702, 108] on button "Encerrar" at bounding box center [717, 105] width 47 height 19
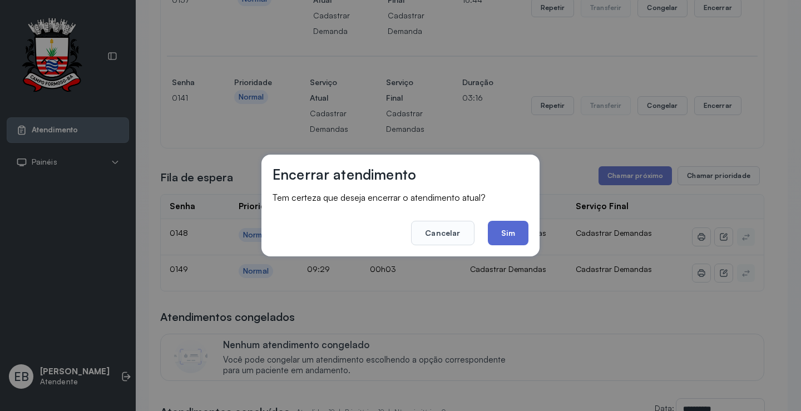
click at [522, 240] on button "Sim" at bounding box center [508, 233] width 41 height 24
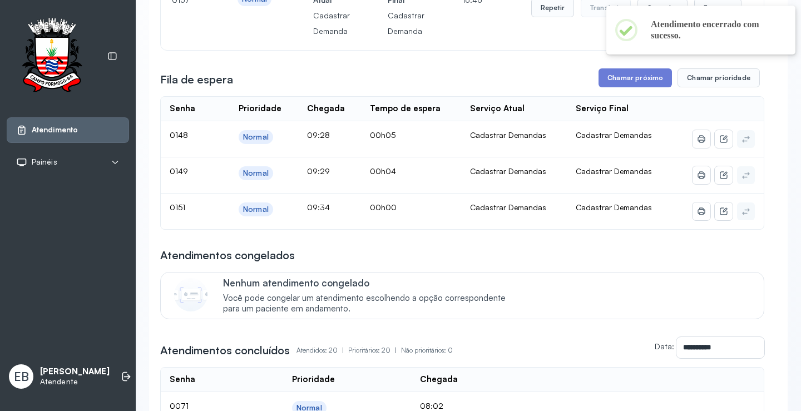
scroll to position [0, 0]
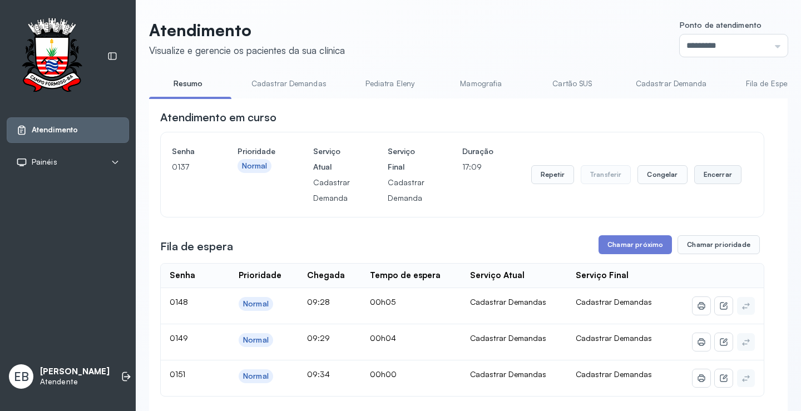
click at [700, 177] on button "Encerrar" at bounding box center [717, 174] width 47 height 19
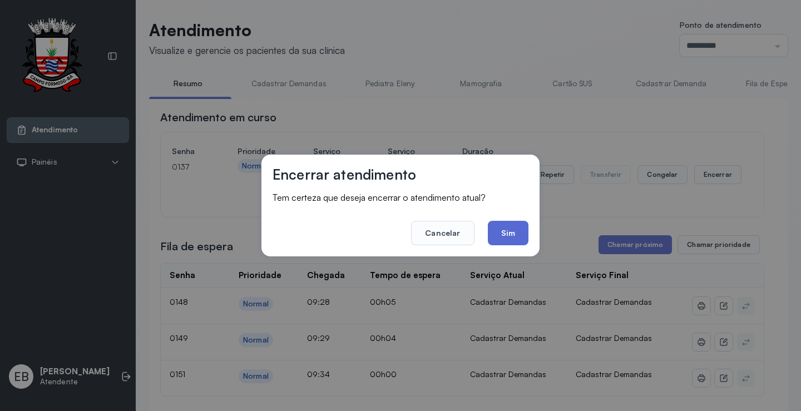
click at [516, 228] on button "Sim" at bounding box center [508, 233] width 41 height 24
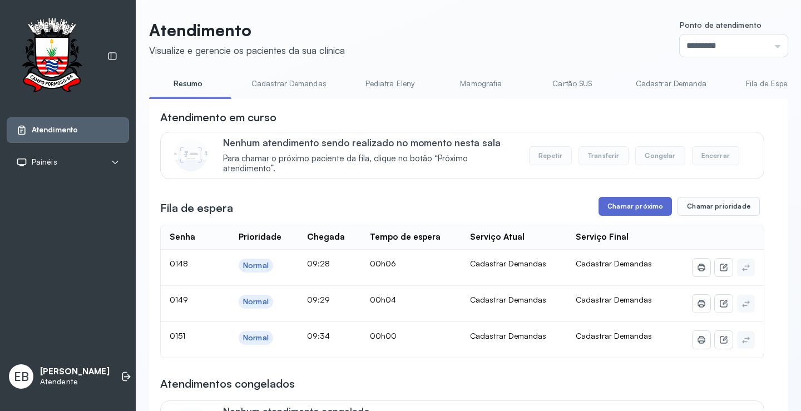
click at [632, 214] on button "Chamar próximo" at bounding box center [634, 206] width 73 height 19
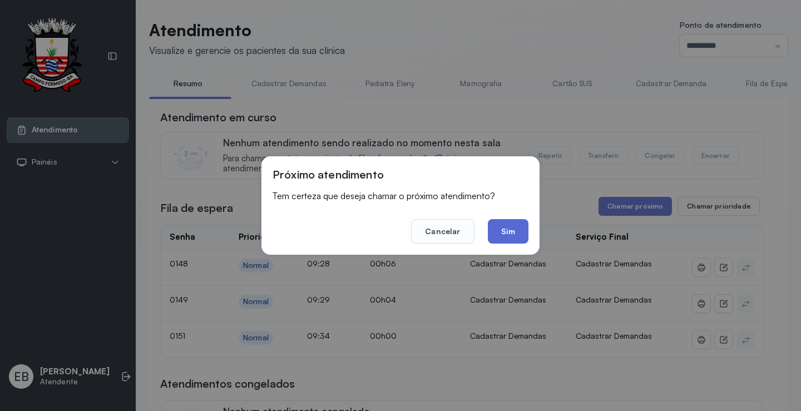
click at [524, 232] on button "Sim" at bounding box center [508, 231] width 41 height 24
